Goal: Obtain resource: Download file/media

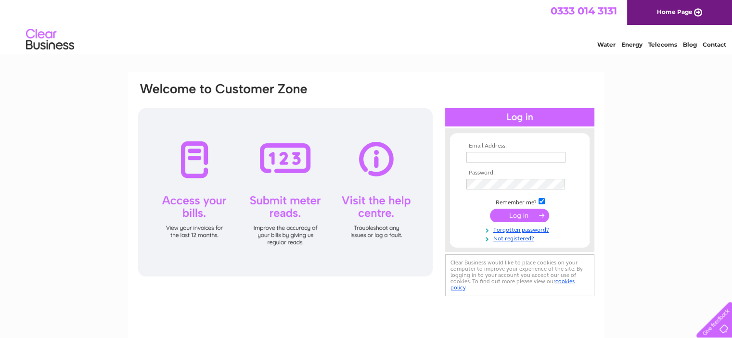
type input "[PERSON_NAME][EMAIL_ADDRESS][DOMAIN_NAME]"
click at [508, 211] on input "submit" at bounding box center [519, 215] width 59 height 13
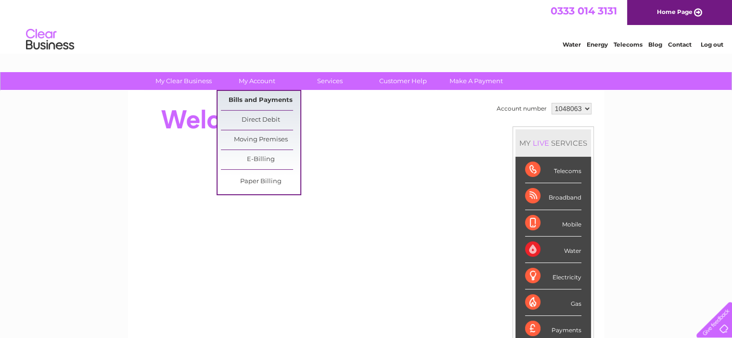
click at [247, 100] on link "Bills and Payments" at bounding box center [260, 100] width 79 height 19
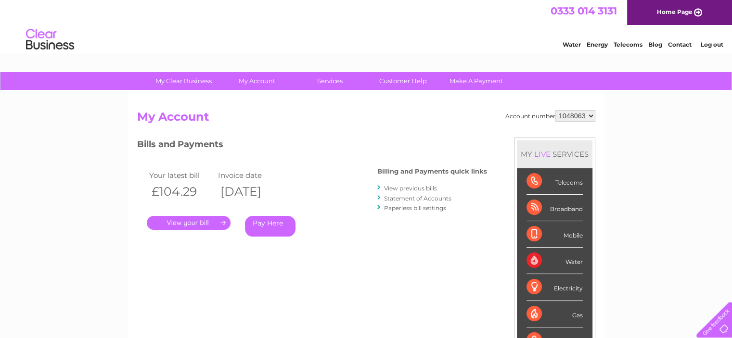
click at [391, 190] on link "View previous bills" at bounding box center [410, 188] width 53 height 7
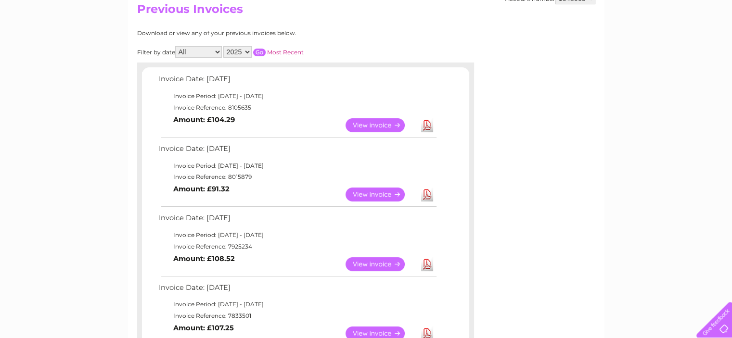
scroll to position [104, 0]
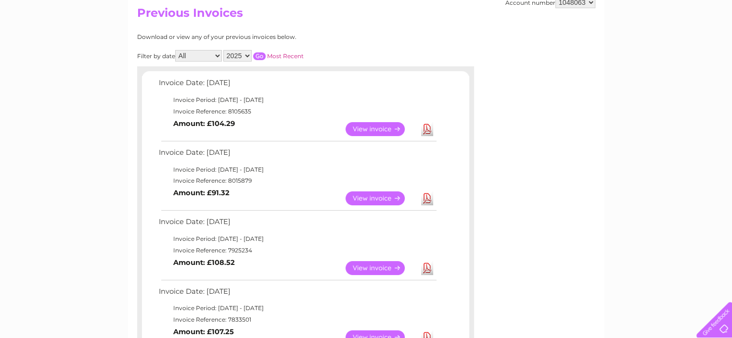
click at [371, 198] on link "View" at bounding box center [380, 198] width 71 height 14
click at [429, 196] on link "Download" at bounding box center [427, 198] width 12 height 14
click at [425, 265] on link "Download" at bounding box center [427, 268] width 12 height 14
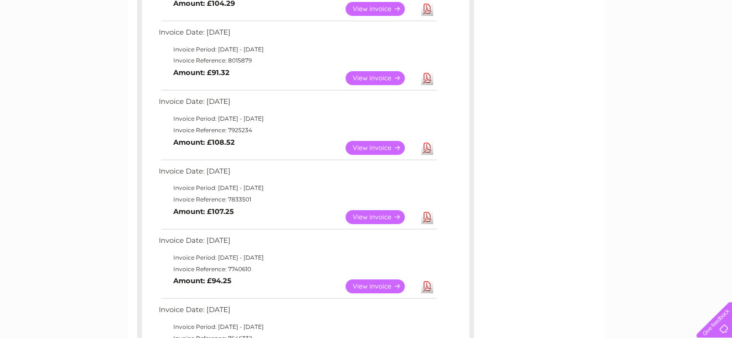
scroll to position [229, 0]
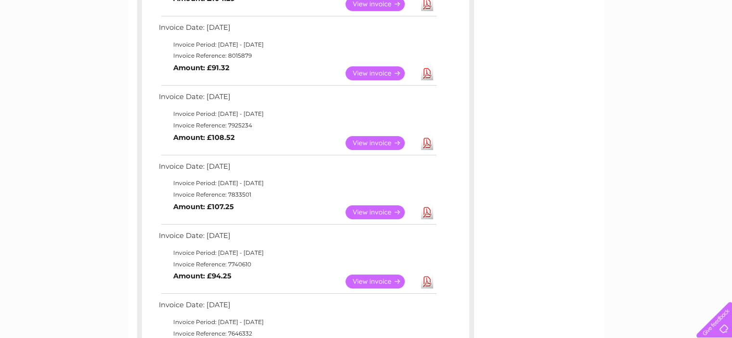
click at [431, 212] on link "Download" at bounding box center [427, 212] width 12 height 14
click at [427, 279] on link "Download" at bounding box center [427, 282] width 12 height 14
